Goal: Task Accomplishment & Management: Complete application form

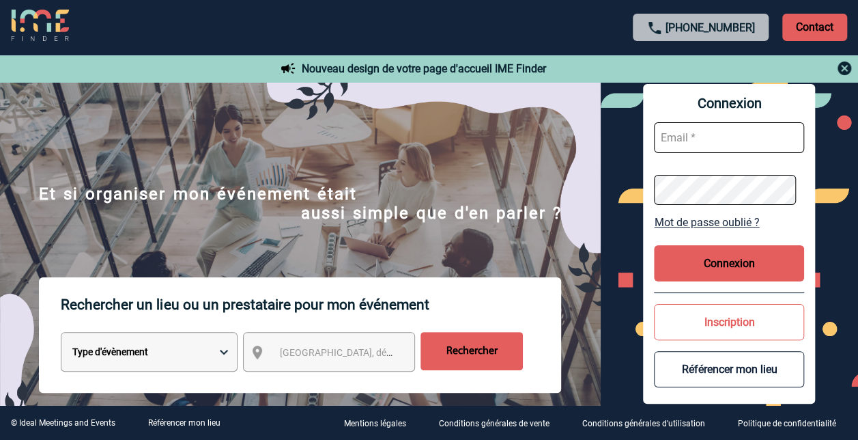
click at [682, 135] on input "text" at bounding box center [729, 137] width 150 height 31
type input "[PERSON_NAME][EMAIL_ADDRESS][DOMAIN_NAME]"
click at [688, 223] on link "Mot de passe oublié ?" at bounding box center [729, 222] width 150 height 13
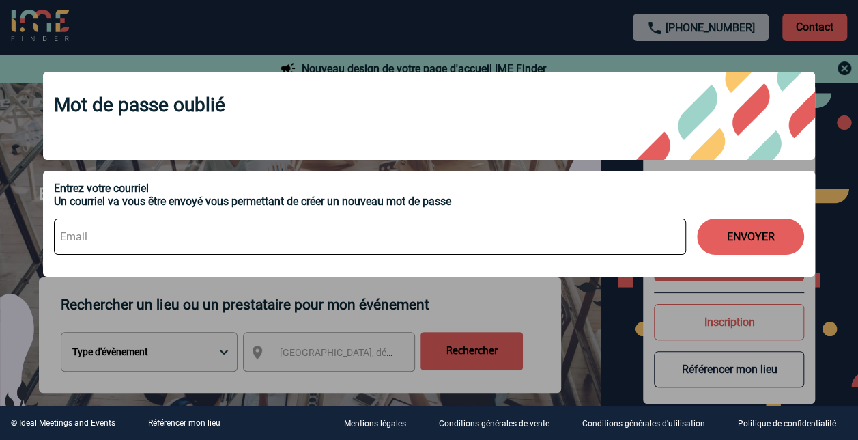
click at [103, 244] on input at bounding box center [370, 237] width 632 height 36
type input "frederique.rollet-gonnel@sanofi.com"
click at [727, 231] on button "ENVOYER" at bounding box center [750, 237] width 107 height 36
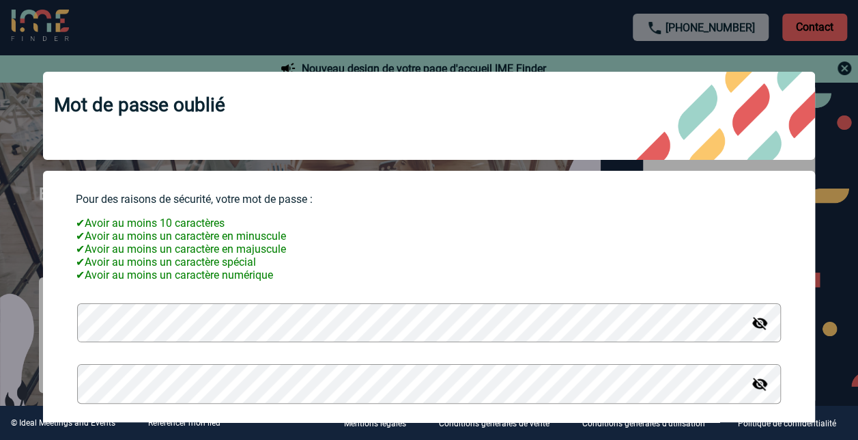
click at [752, 331] on img at bounding box center [760, 323] width 16 height 16
click at [753, 391] on img at bounding box center [760, 384] width 16 height 16
click at [753, 328] on img at bounding box center [760, 323] width 16 height 16
click at [752, 386] on img at bounding box center [760, 384] width 16 height 16
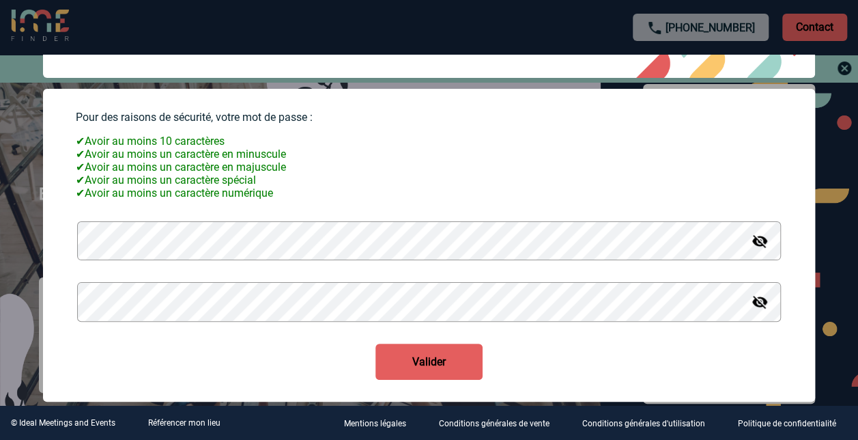
scroll to position [90, 0]
click at [446, 356] on button "Valider" at bounding box center [429, 361] width 107 height 36
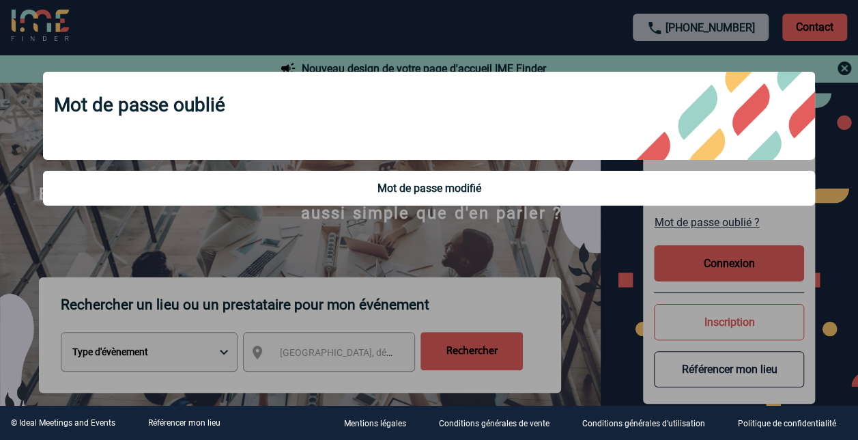
scroll to position [0, 0]
click at [703, 269] on div at bounding box center [429, 220] width 858 height 440
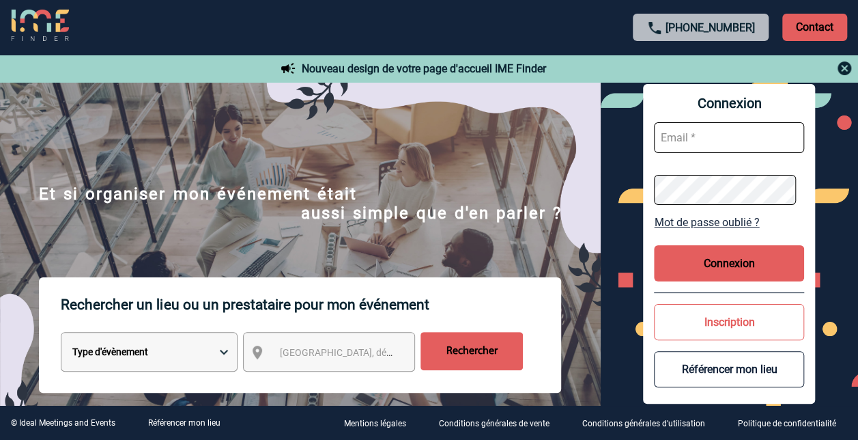
click at [677, 143] on input "text" at bounding box center [729, 137] width 150 height 31
type input "[PERSON_NAME][EMAIL_ADDRESS][DOMAIN_NAME]"
click at [717, 262] on button "Connexion" at bounding box center [729, 263] width 150 height 36
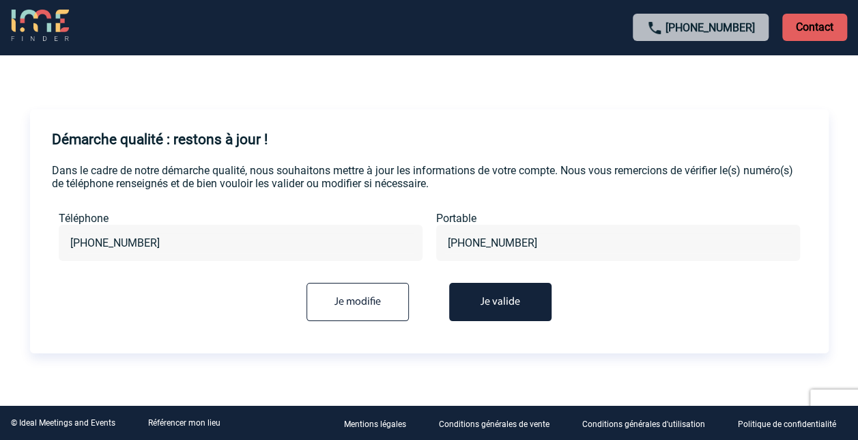
click at [464, 298] on button "Je valide" at bounding box center [500, 302] width 102 height 38
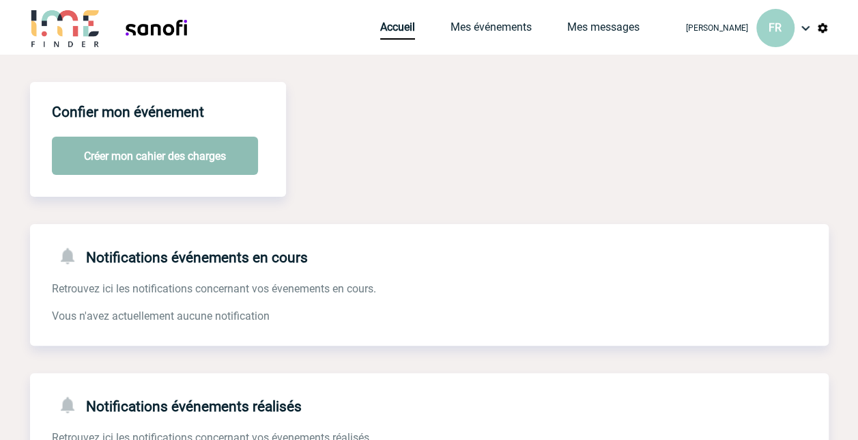
click at [208, 152] on button "Créer mon cahier des charges" at bounding box center [155, 156] width 206 height 38
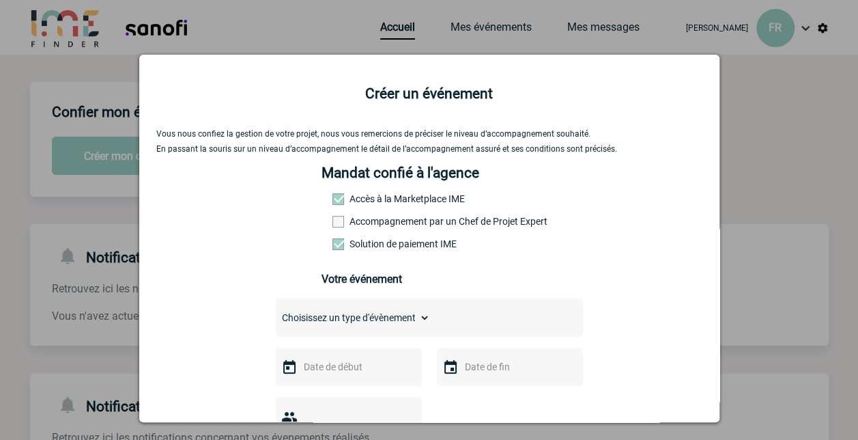
click at [421, 319] on select "Choisissez un type d'évènement Séminaire avec nuitée Séminaire sans nuitée Repa…" at bounding box center [353, 317] width 154 height 19
select select "3"
click at [276, 313] on select "Choisissez un type d'évènement Séminaire avec nuitée Séminaire sans nuitée Repa…" at bounding box center [353, 317] width 154 height 19
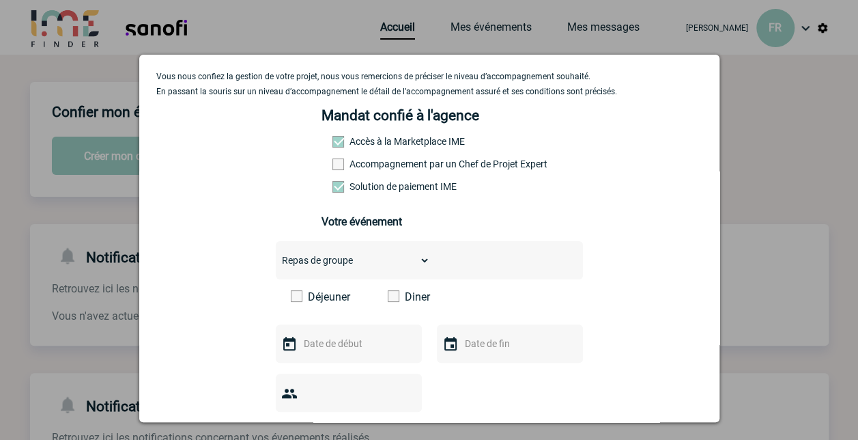
scroll to position [137, 0]
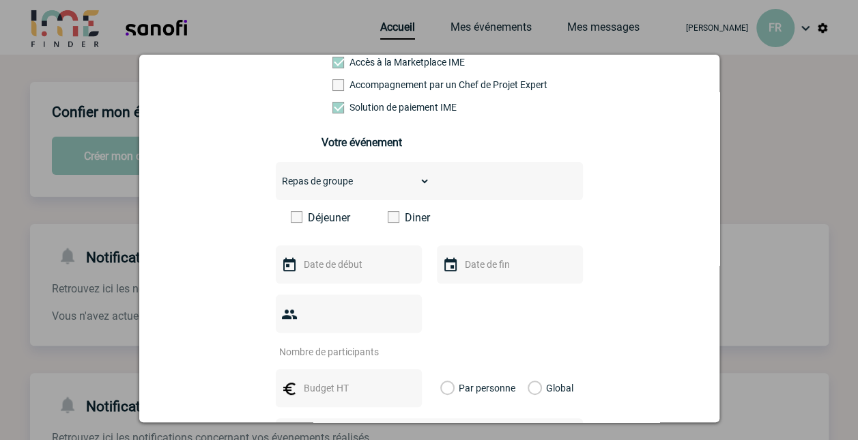
click at [388, 223] on span at bounding box center [394, 217] width 12 height 12
click at [0, 0] on input "Diner" at bounding box center [0, 0] width 0 height 0
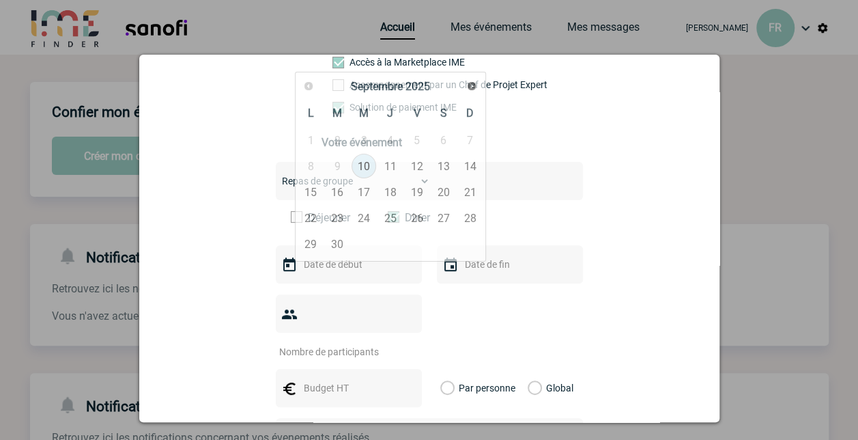
click at [371, 261] on input "text" at bounding box center [347, 264] width 94 height 18
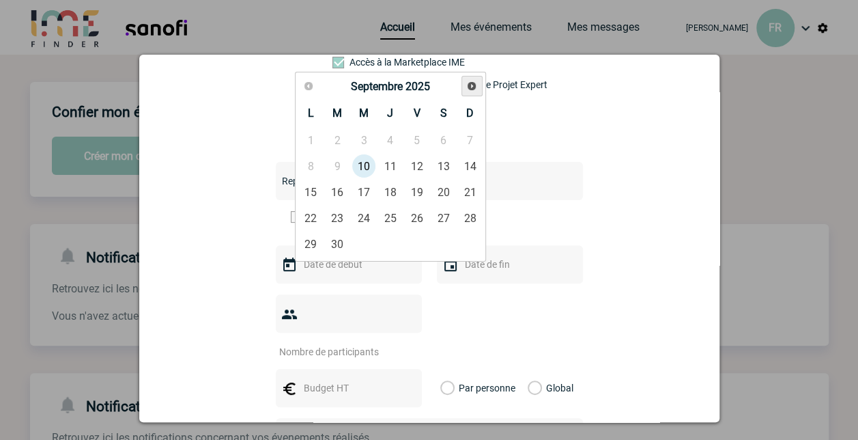
click at [470, 83] on span "Suivant" at bounding box center [471, 86] width 11 height 11
click at [362, 216] on link "19" at bounding box center [364, 218] width 25 height 25
type input "19-11-2025"
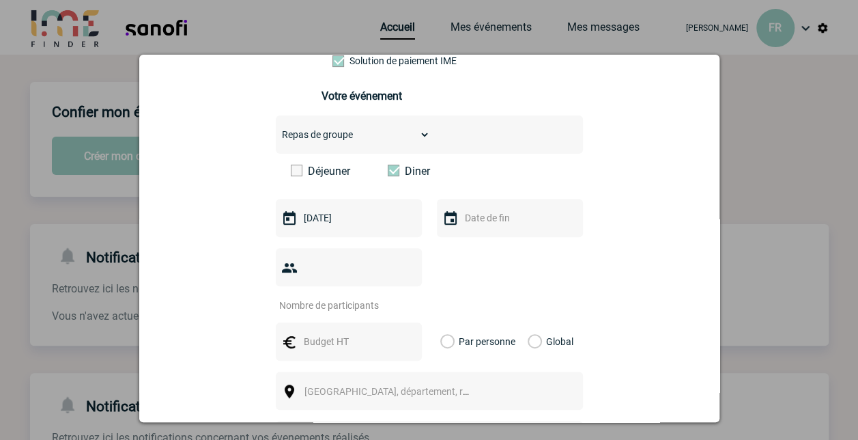
scroll to position [205, 0]
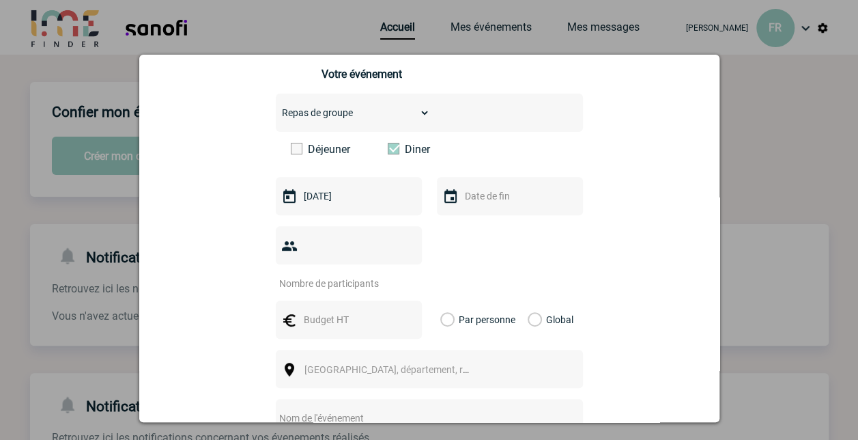
click at [449, 199] on img at bounding box center [451, 196] width 16 height 16
click at [443, 199] on img at bounding box center [451, 196] width 16 height 16
click at [361, 275] on input "number" at bounding box center [340, 284] width 128 height 18
click at [402, 275] on input "1" at bounding box center [340, 284] width 128 height 18
click at [402, 275] on input "2" at bounding box center [340, 284] width 128 height 18
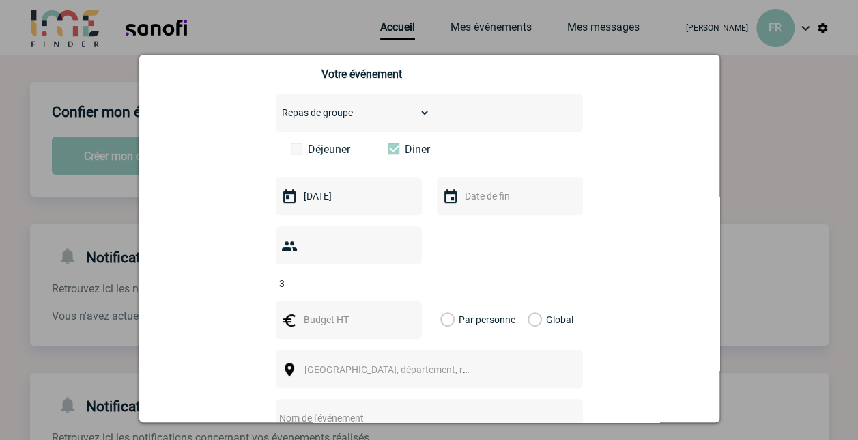
click at [402, 275] on input "3" at bounding box center [340, 284] width 128 height 18
click at [402, 275] on input "4" at bounding box center [340, 284] width 128 height 18
click at [402, 275] on input "5" at bounding box center [340, 284] width 128 height 18
click at [402, 275] on input "6" at bounding box center [340, 284] width 128 height 18
click at [402, 275] on input "7" at bounding box center [340, 284] width 128 height 18
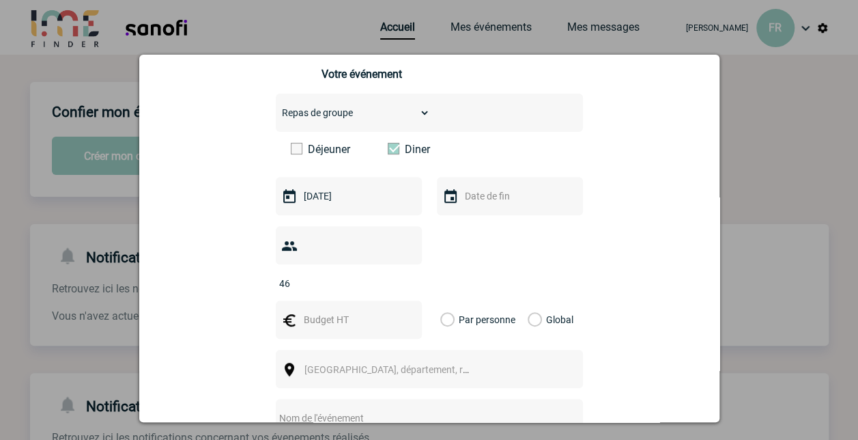
click at [402, 275] on input "46" at bounding box center [340, 284] width 128 height 18
click at [400, 275] on input "45" at bounding box center [340, 284] width 128 height 18
click at [400, 275] on input "44" at bounding box center [340, 284] width 128 height 18
click at [400, 275] on input "40" at bounding box center [340, 284] width 128 height 18
click at [400, 275] on input "39" at bounding box center [340, 284] width 128 height 18
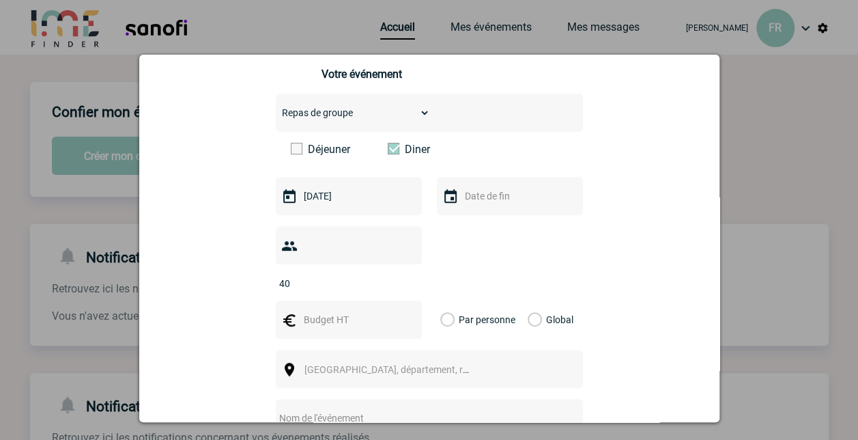
type input "40"
click at [400, 275] on input "40" at bounding box center [340, 284] width 128 height 18
click at [370, 311] on input "text" at bounding box center [347, 320] width 94 height 18
type input "100"
click at [442, 301] on label "Par personne" at bounding box center [447, 319] width 15 height 38
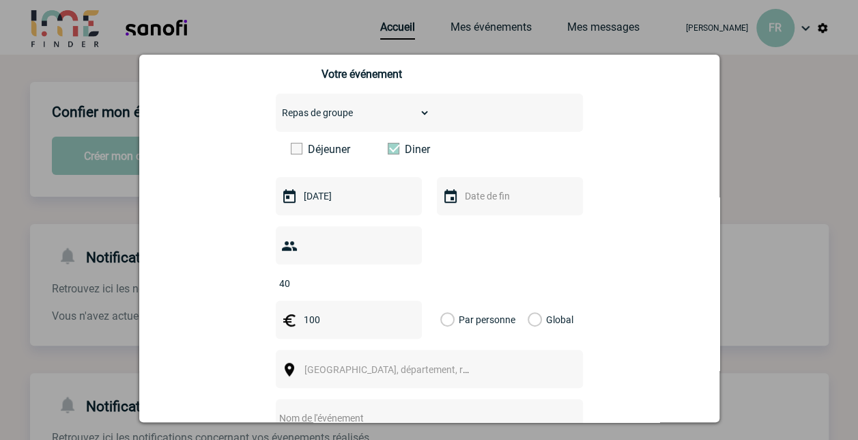
click at [0, 0] on input "Par personne" at bounding box center [0, 0] width 0 height 0
click at [371, 311] on input "100" at bounding box center [347, 320] width 94 height 18
click at [355, 364] on span "[GEOGRAPHIC_DATA], département, région..." at bounding box center [400, 369] width 190 height 11
click at [318, 364] on span "[GEOGRAPHIC_DATA], département, région..." at bounding box center [400, 369] width 190 height 11
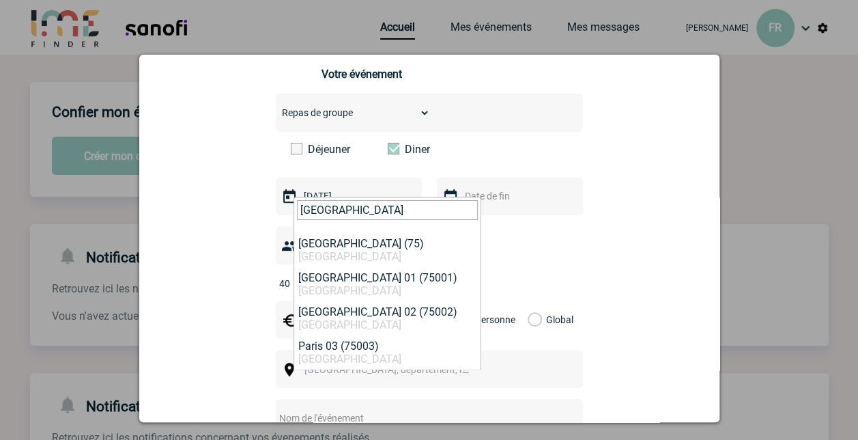
type input "paris"
select select "7"
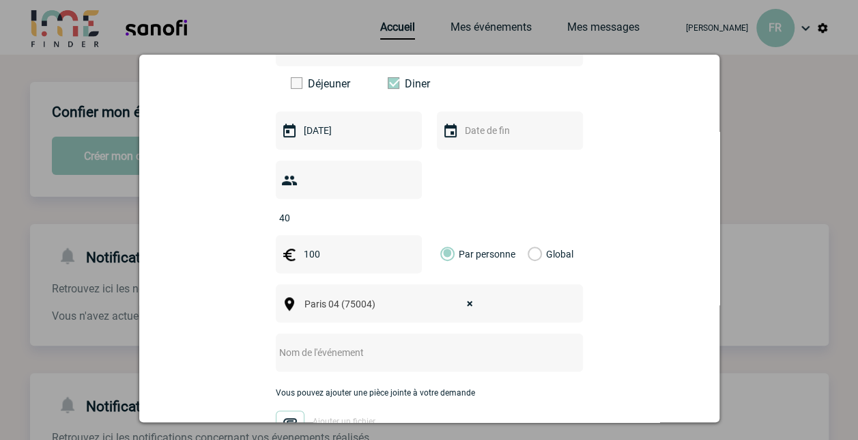
scroll to position [365, 0]
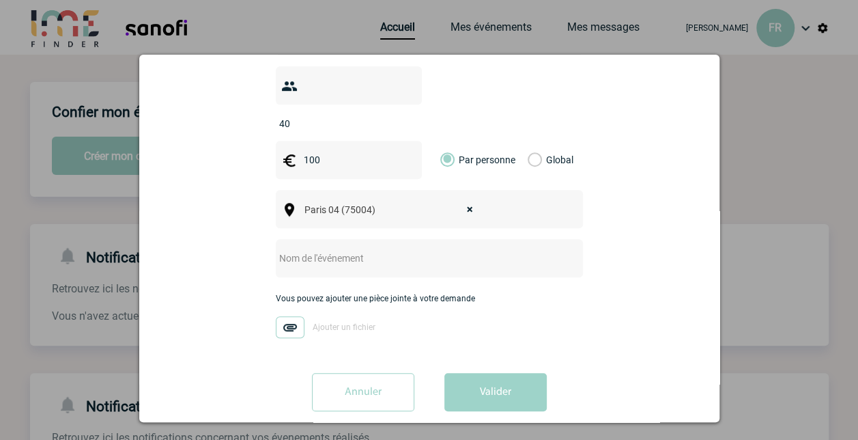
click at [350, 249] on input "text" at bounding box center [411, 258] width 271 height 18
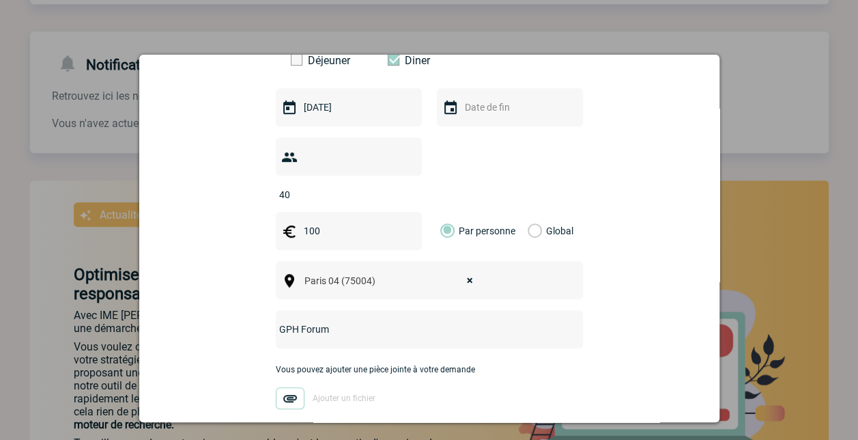
scroll to position [296, 0]
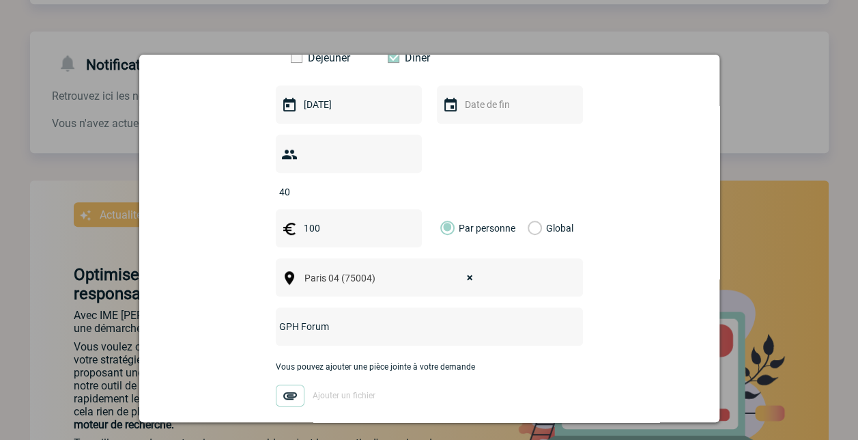
type input "GPH Forum"
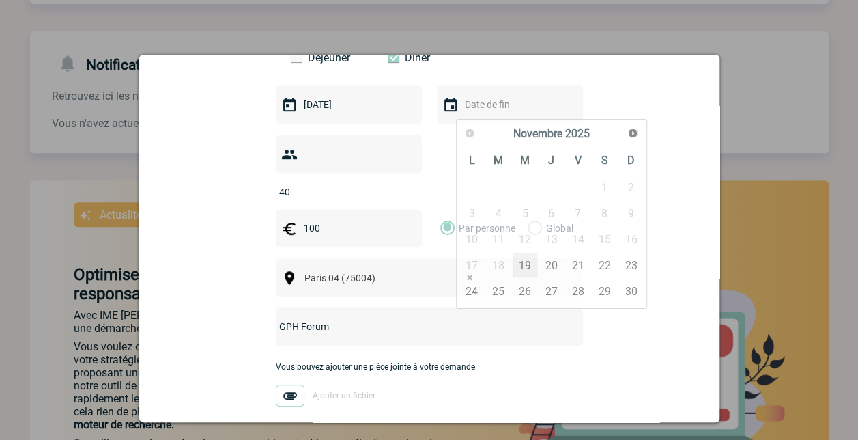
click at [497, 104] on input "text" at bounding box center [509, 105] width 94 height 18
click at [527, 258] on link "19" at bounding box center [525, 265] width 25 height 25
type input "19-11-2025"
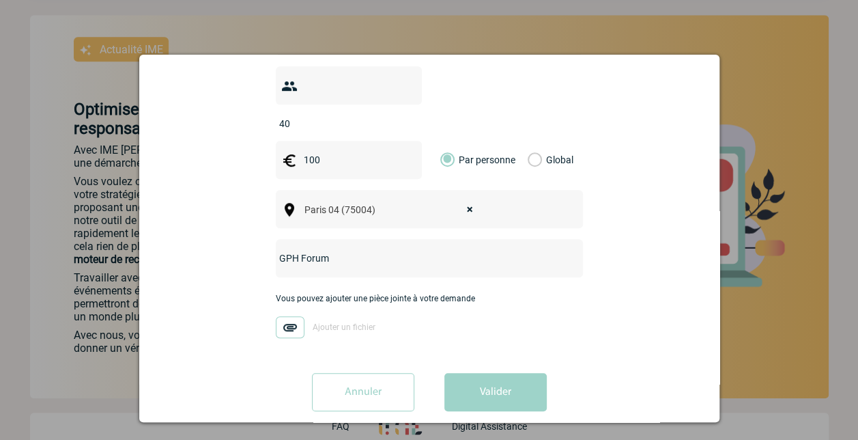
scroll to position [522, 0]
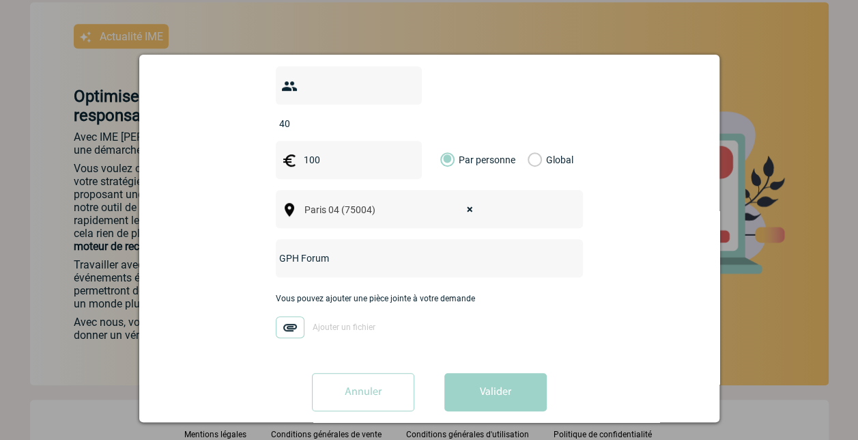
click at [370, 249] on input "GPH Forum" at bounding box center [411, 258] width 271 height 18
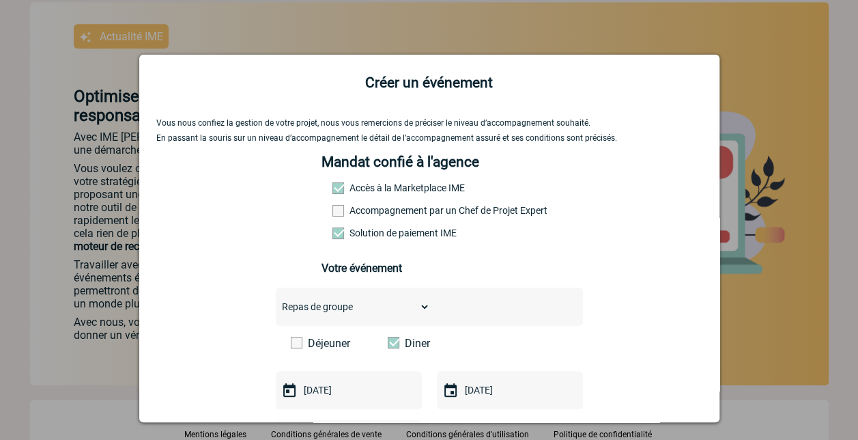
scroll to position [0, 0]
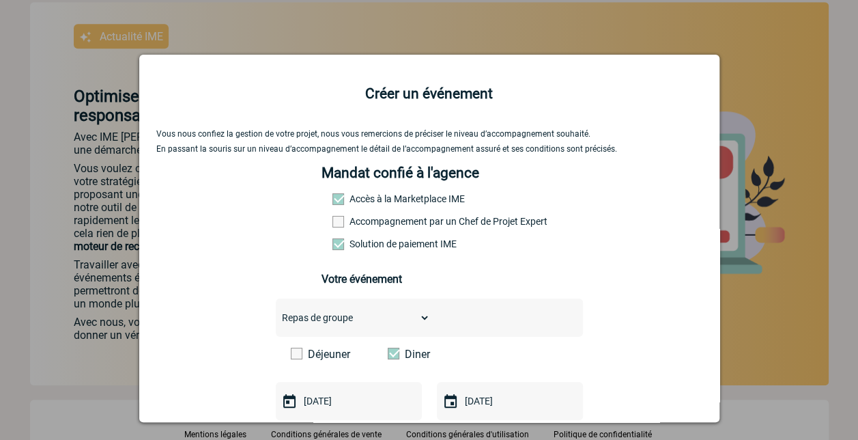
type input "GPH Forum (lieu du restaurant dans le périmètre de Notre Dame de Paris si possi…"
click at [336, 225] on span at bounding box center [339, 222] width 12 height 12
click at [0, 0] on input "Accompagnement par un Chef de Projet Expert" at bounding box center [0, 0] width 0 height 0
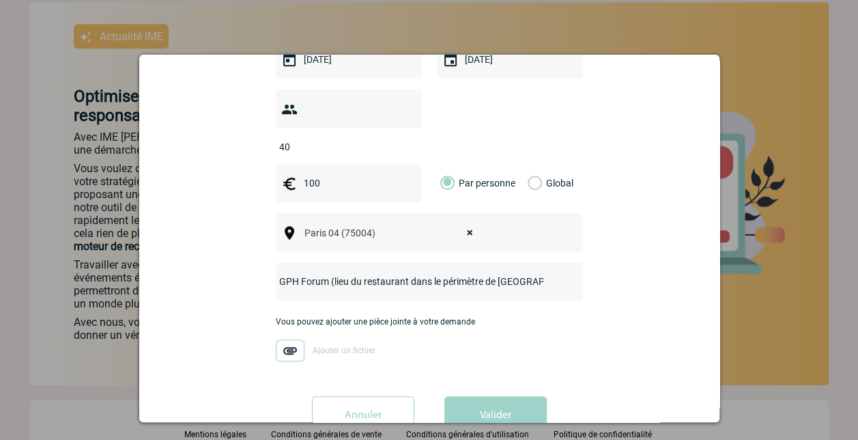
scroll to position [365, 0]
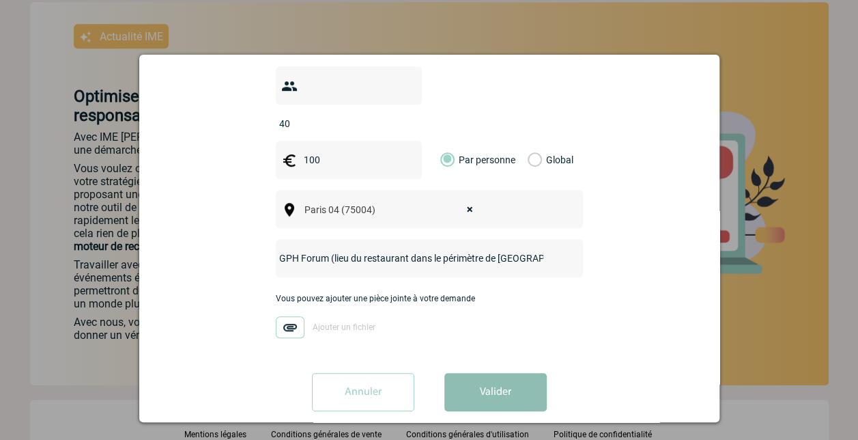
click at [483, 374] on button "Valider" at bounding box center [496, 392] width 102 height 38
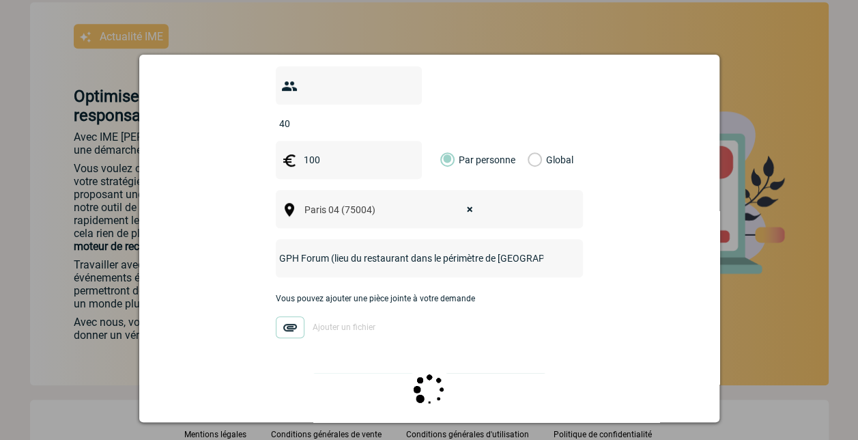
scroll to position [0, 0]
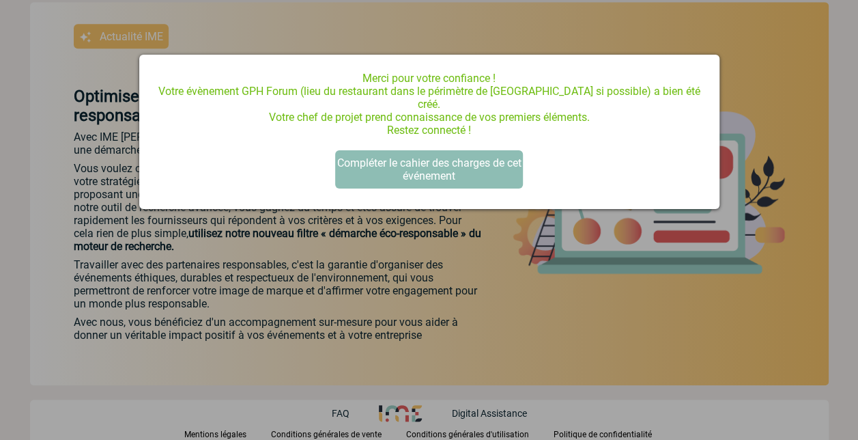
click at [432, 169] on button "Compléter le cahier des charges de cet événement" at bounding box center [429, 169] width 188 height 38
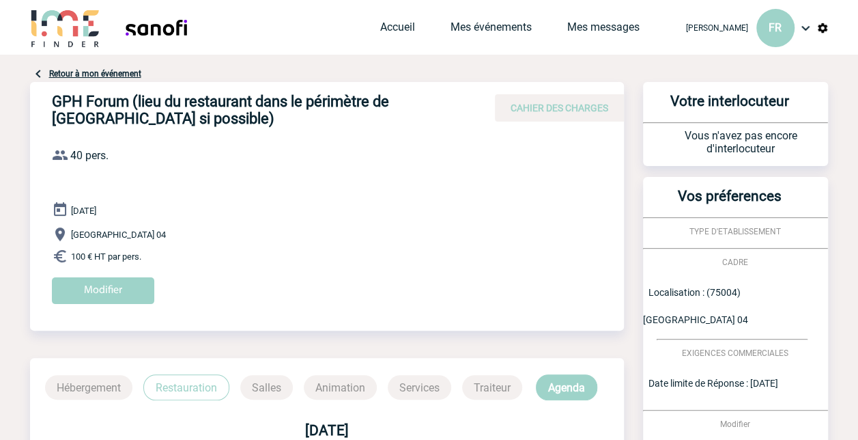
click at [766, 228] on span "TYPE D'ETABLISSEMENT" at bounding box center [736, 232] width 92 height 10
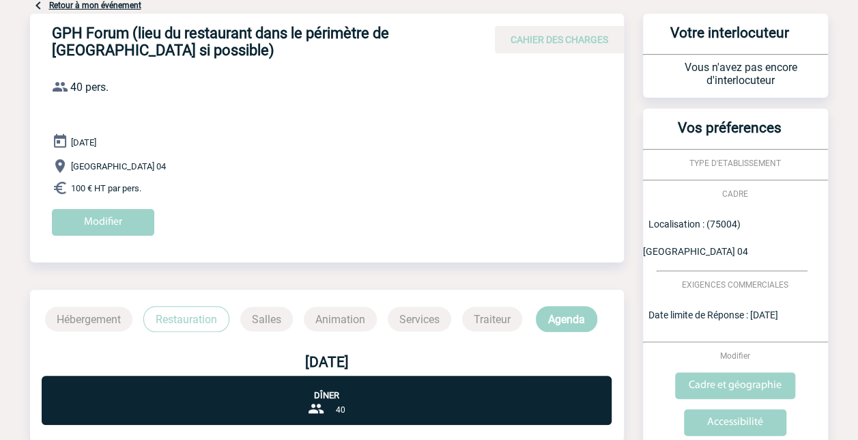
scroll to position [153, 0]
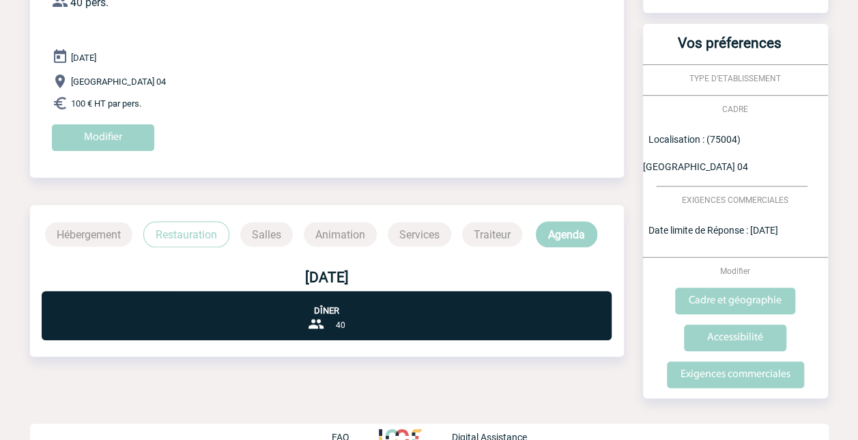
click at [187, 229] on p "Restauration" at bounding box center [186, 234] width 86 height 26
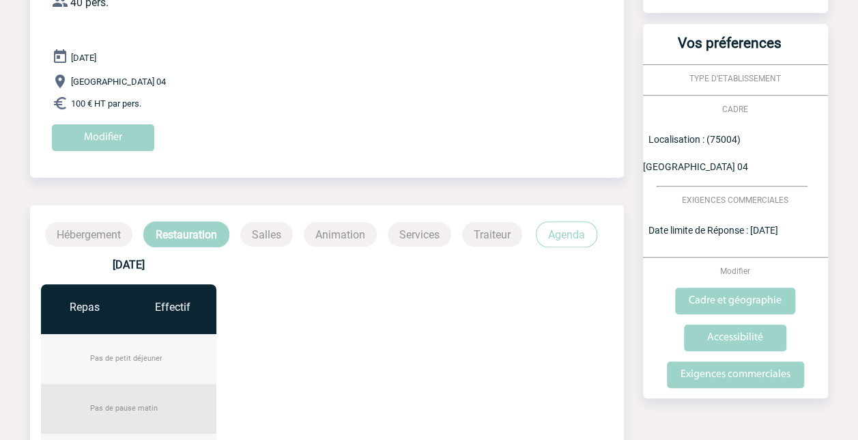
scroll to position [0, 0]
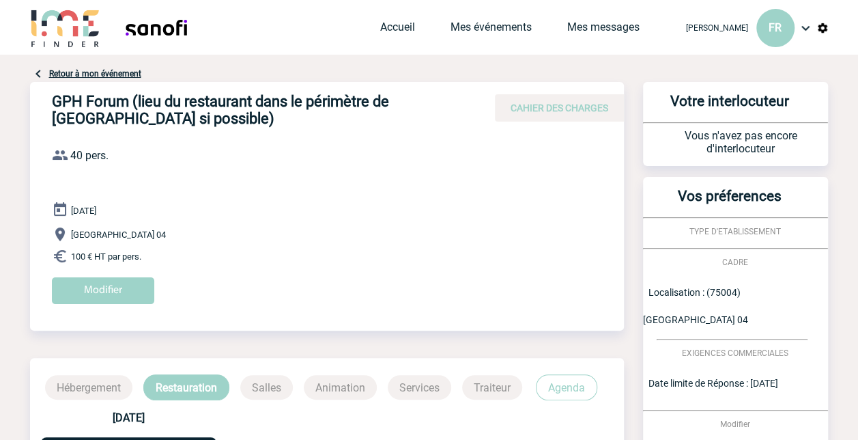
click at [802, 29] on img at bounding box center [806, 28] width 16 height 16
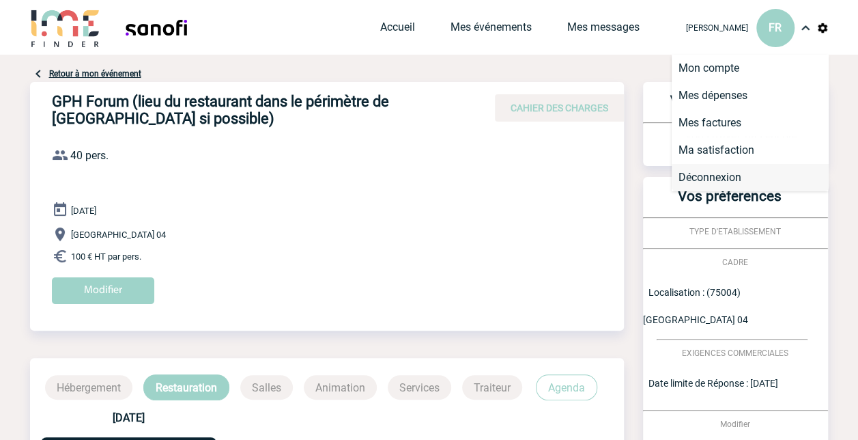
click at [713, 178] on li "Déconnexion" at bounding box center [750, 177] width 157 height 27
